Goal: Ask a question

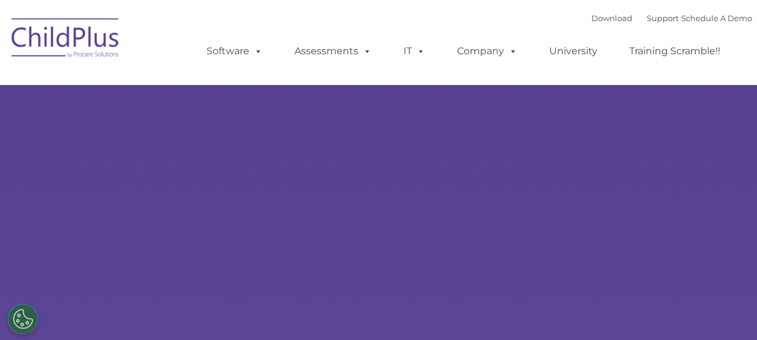
select select "MEDIUM"
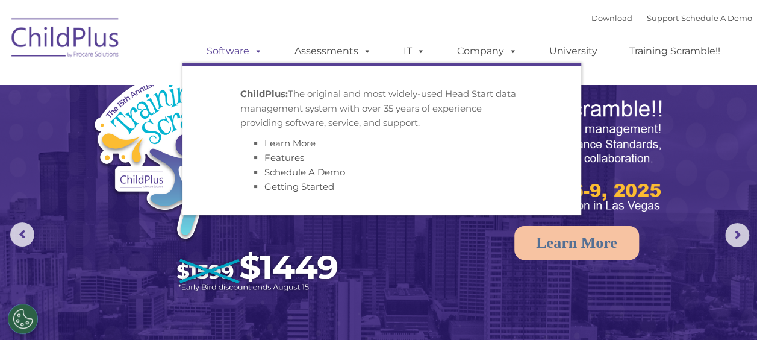
click at [260, 51] on span at bounding box center [255, 50] width 13 height 11
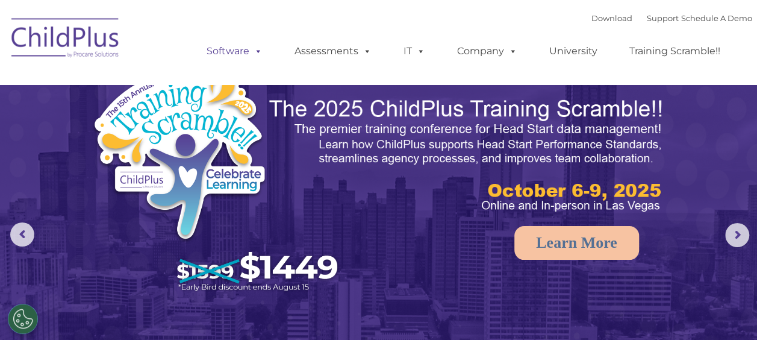
click at [260, 51] on span at bounding box center [255, 50] width 13 height 11
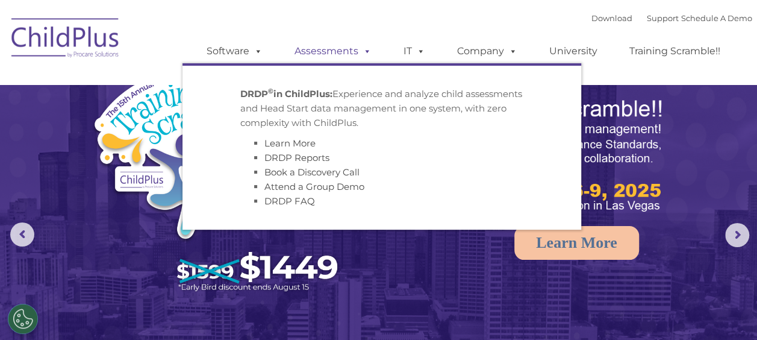
click at [367, 48] on span at bounding box center [364, 50] width 13 height 11
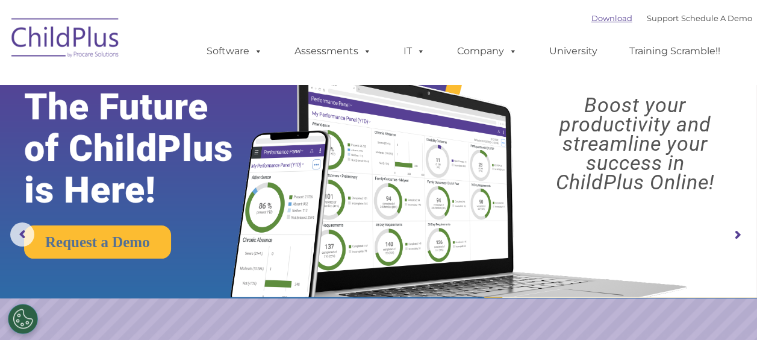
click at [600, 19] on link "Download" at bounding box center [611, 18] width 41 height 10
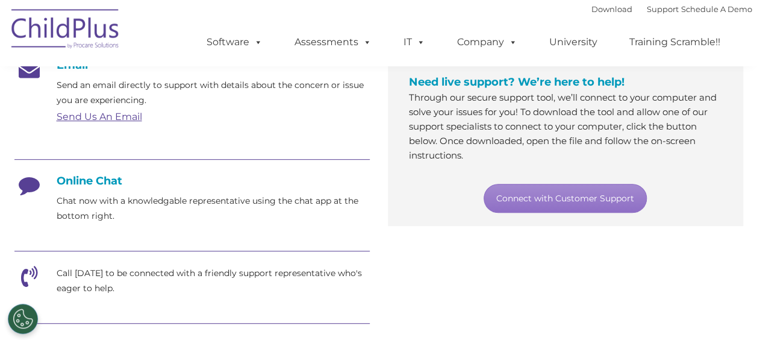
scroll to position [236, 0]
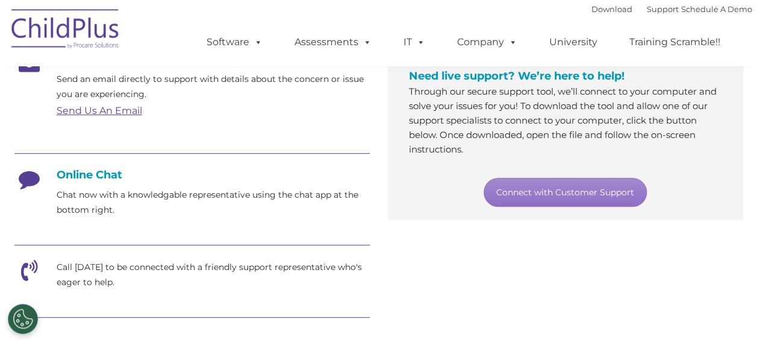
click at [111, 176] on h4 "Online Chat" at bounding box center [191, 174] width 355 height 13
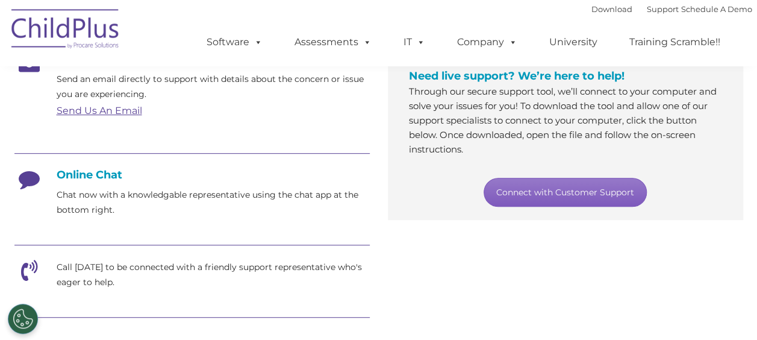
click at [553, 195] on link "Connect with Customer Support" at bounding box center [565, 192] width 163 height 29
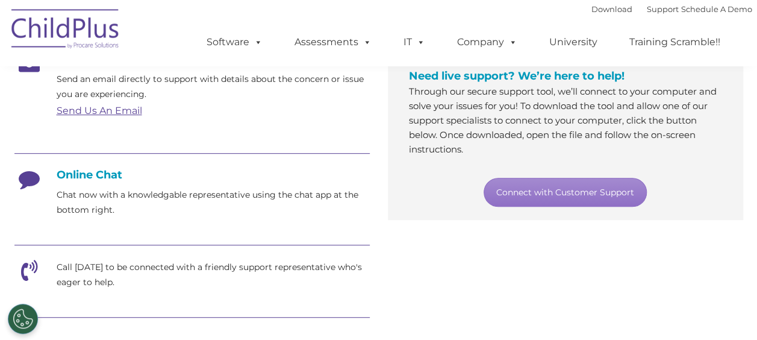
click at [360, 301] on div "Email Send an email directly to support with details about the concern or issue…" at bounding box center [191, 282] width 355 height 460
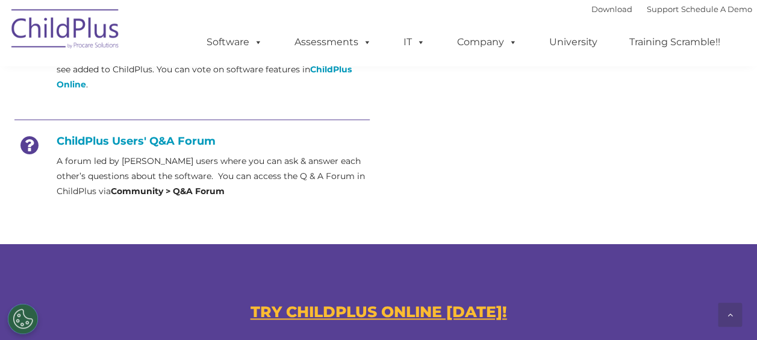
scroll to position [552, 0]
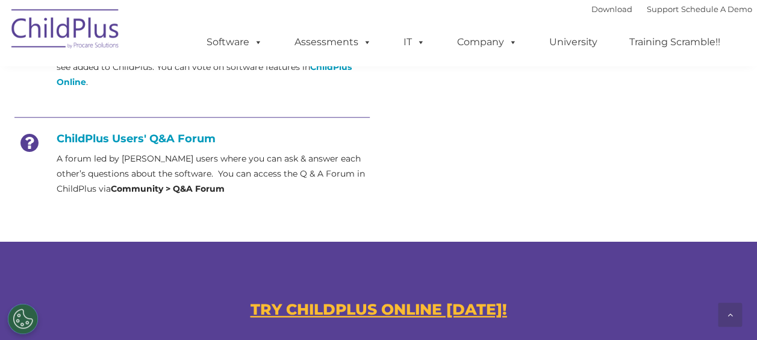
click at [360, 301] on u "TRY CHILDPLUS ONLINE [DATE]!" at bounding box center [379, 309] width 257 height 18
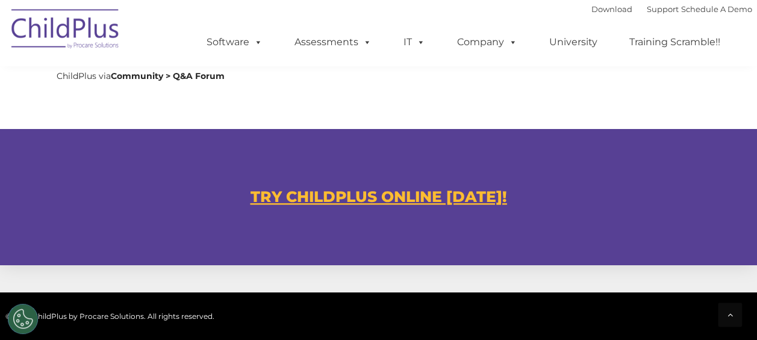
scroll to position [663, 0]
